Goal: Task Accomplishment & Management: Use online tool/utility

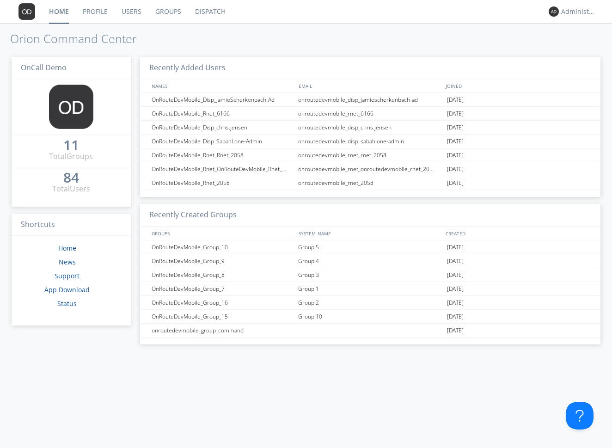
click at [215, 14] on link "Dispatch" at bounding box center [210, 11] width 44 height 23
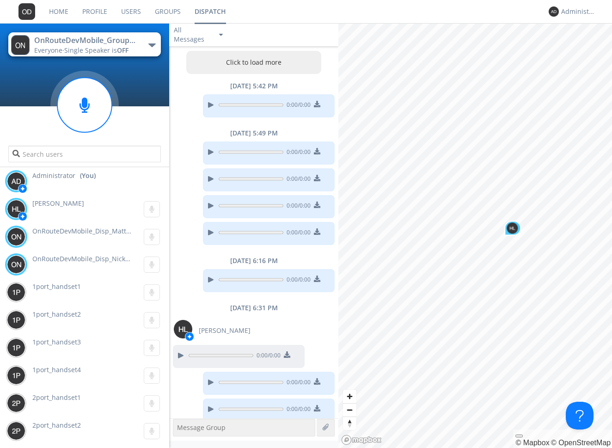
click at [129, 41] on div "OnRouteDevMobile_Group_12" at bounding box center [86, 40] width 104 height 11
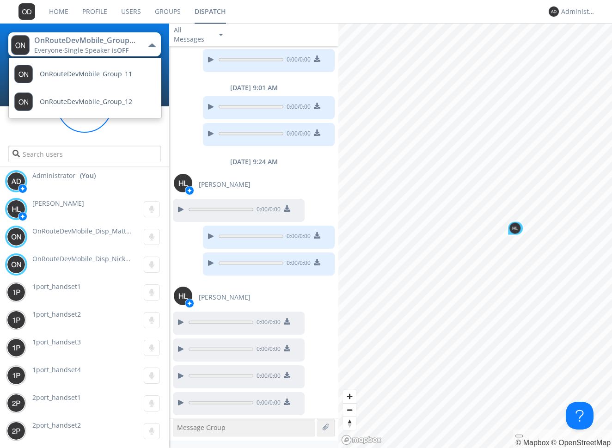
scroll to position [424, 0]
click at [140, 39] on button "OnRouteDevMobile_Group_12 Everyone · Single Speaker is OFF" at bounding box center [84, 44] width 152 height 24
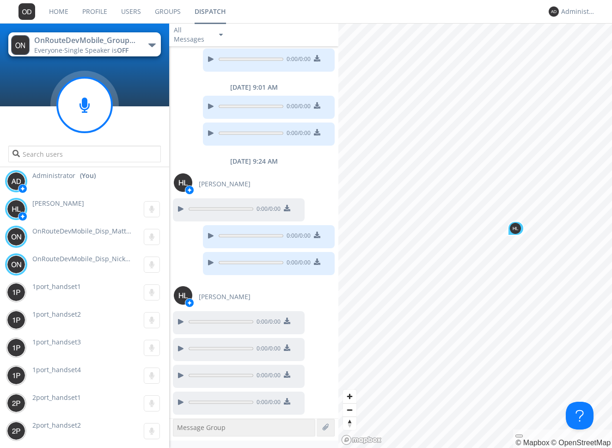
click at [100, 100] on circle at bounding box center [84, 105] width 55 height 55
click at [94, 104] on circle at bounding box center [84, 105] width 55 height 55
click at [126, 128] on div at bounding box center [84, 129] width 169 height 79
click at [97, 115] on div "0:03" at bounding box center [84, 105] width 69 height 69
click at [76, 112] on circle at bounding box center [84, 105] width 55 height 55
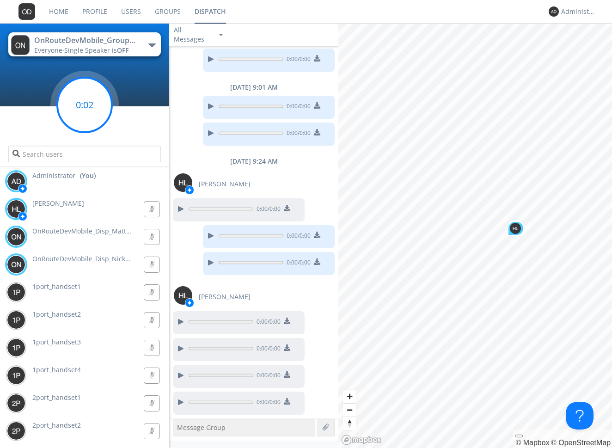
click at [85, 99] on div "0:02" at bounding box center [84, 105] width 69 height 69
click at [91, 99] on circle at bounding box center [84, 105] width 55 height 55
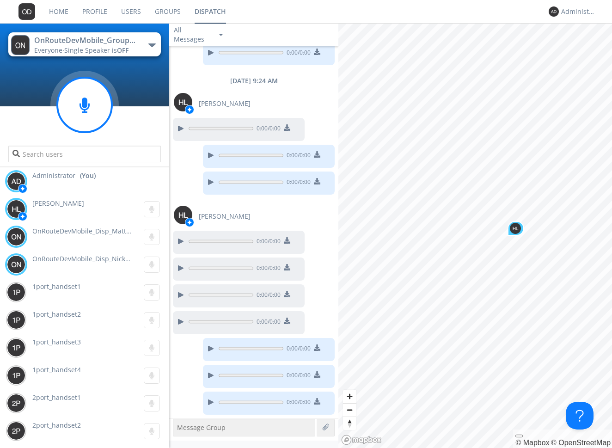
click at [82, 106] on circle at bounding box center [84, 105] width 55 height 55
